Goal: Task Accomplishment & Management: Manage account settings

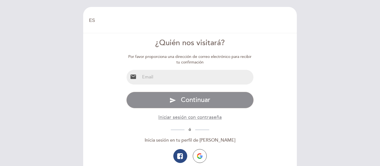
select select "es"
click at [169, 80] on input "email" at bounding box center [197, 77] width 114 height 15
type input "[EMAIL_ADDRESS][DOMAIN_NAME]"
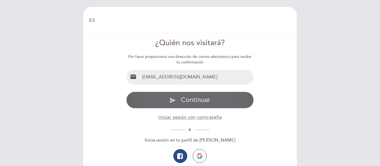
click at [187, 104] on span "Continuar" at bounding box center [195, 100] width 29 height 8
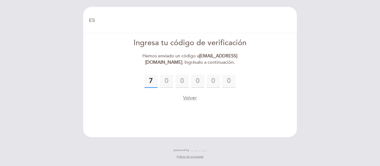
type input "7"
type input "1"
type input "8"
type input "5"
type input "4"
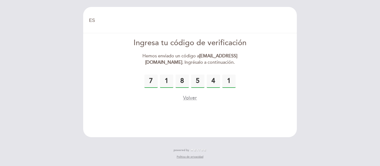
type input "1"
click at [189, 98] on button "Volver" at bounding box center [190, 98] width 14 height 7
